Goal: Transaction & Acquisition: Purchase product/service

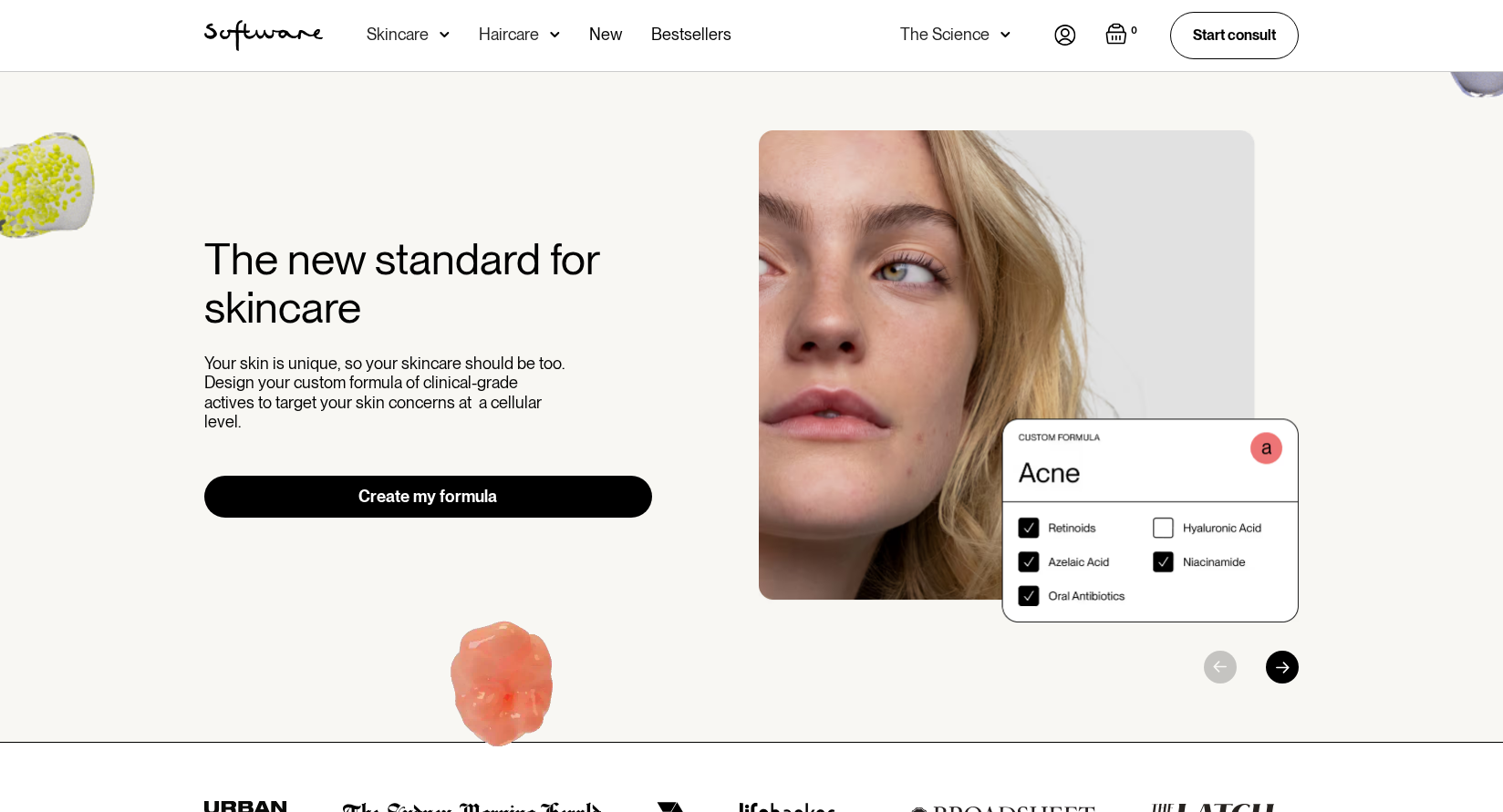
click at [390, 46] on div "Skincare" at bounding box center [408, 35] width 83 height 71
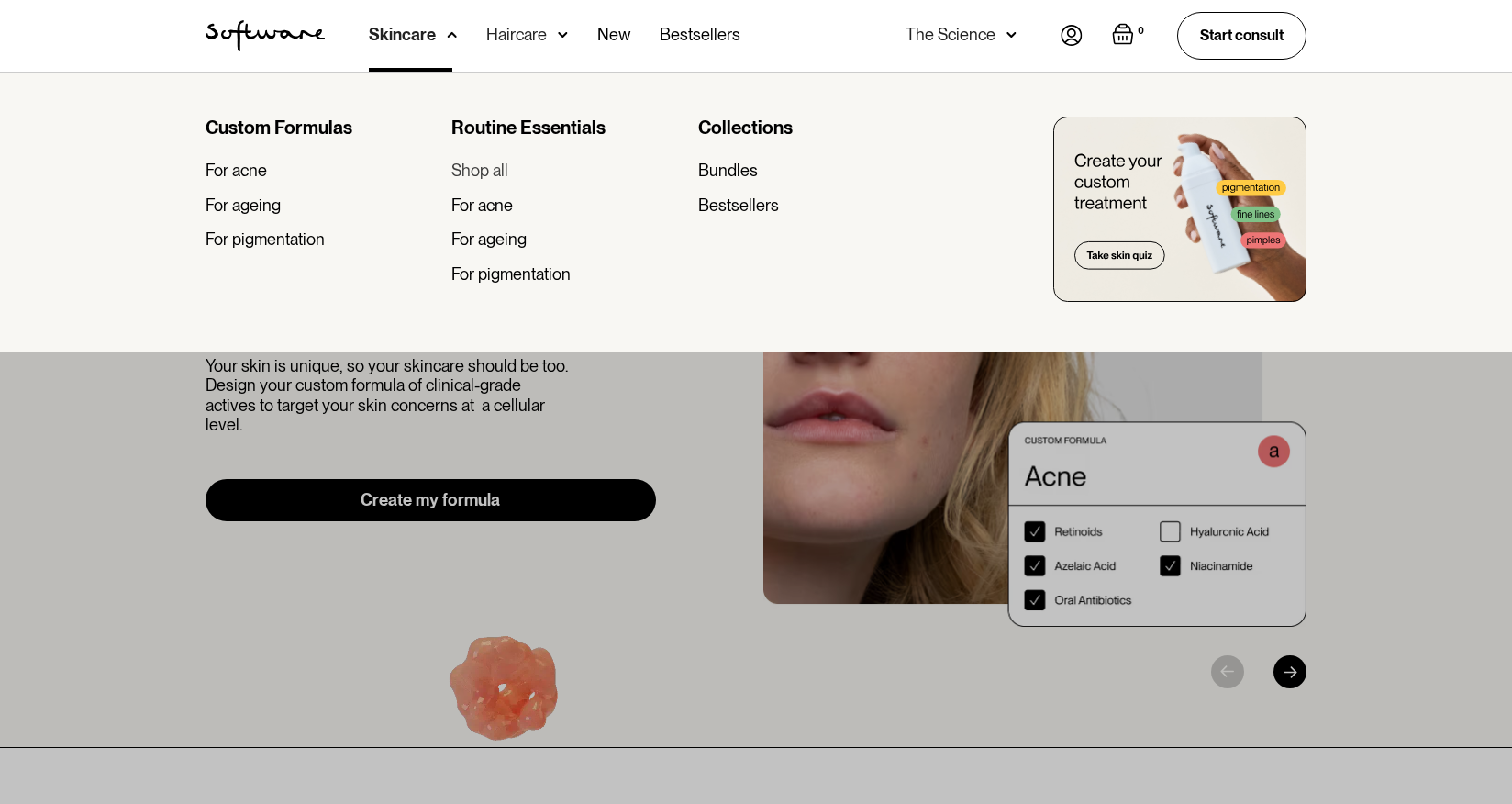
click at [496, 176] on div "Shop all" at bounding box center [480, 171] width 57 height 21
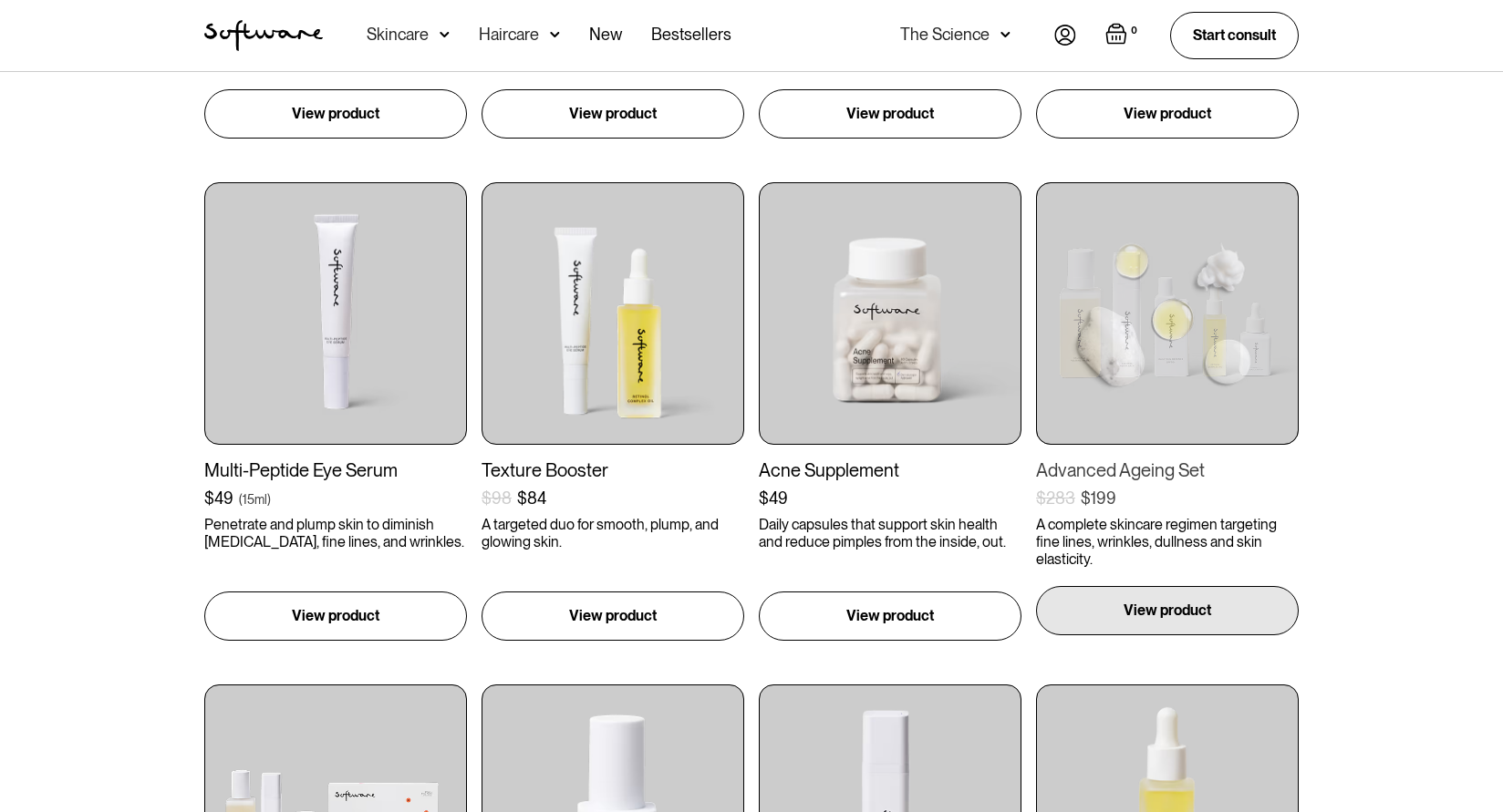
scroll to position [1276, 0]
